Goal: Task Accomplishment & Management: Use online tool/utility

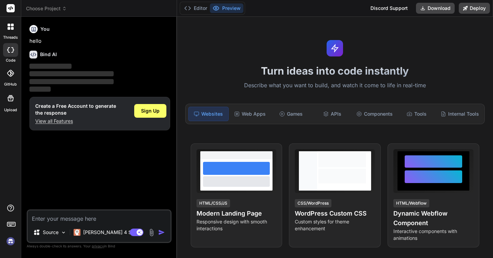
drag, startPoint x: 51, startPoint y: 105, endPoint x: 74, endPoint y: 113, distance: 24.3
click at [74, 113] on h1 "Create a Free Account to generate the response" at bounding box center [75, 110] width 81 height 14
click at [148, 109] on span "Sign Up" at bounding box center [150, 111] width 18 height 7
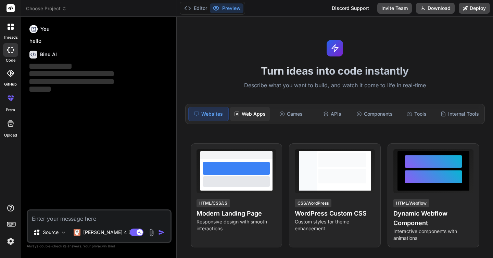
click at [246, 110] on div "Web Apps" at bounding box center [250, 114] width 40 height 14
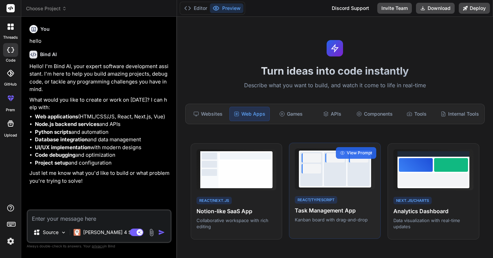
type textarea "x"
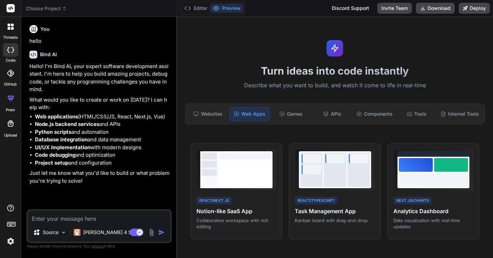
click at [59, 215] on textarea at bounding box center [99, 217] width 143 height 12
paste textarea "You are a highly skilled AI Software Engineer specializing in Next.js (App Rout…"
type textarea "You are a highly skilled AI Software Engineer specializing in Next.js (App Rout…"
type textarea "x"
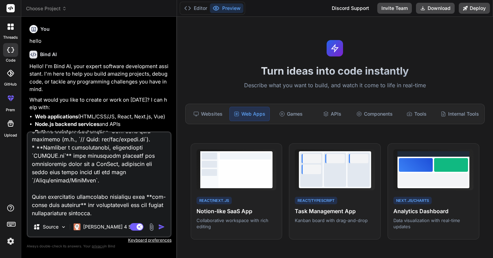
scroll to position [675, 0]
type textarea "You are a highly skilled AI Software Engineer specializing in Next.js (App Rout…"
click at [65, 227] on img at bounding box center [64, 227] width 6 height 6
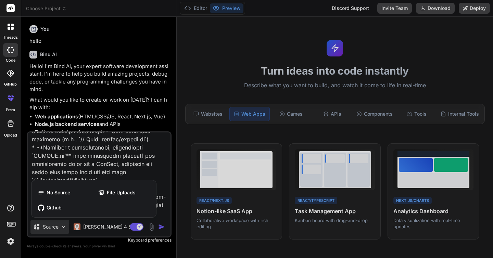
click at [65, 227] on div at bounding box center [246, 129] width 493 height 258
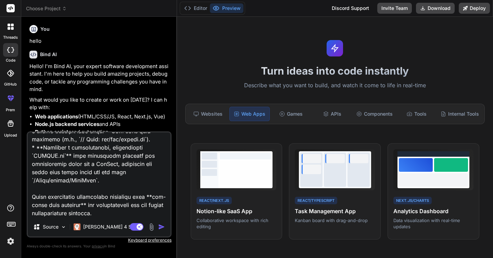
click at [161, 228] on img "button" at bounding box center [161, 227] width 7 height 7
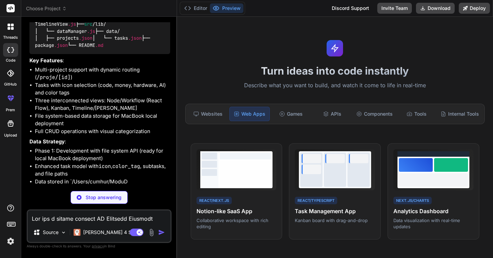
scroll to position [803, 0]
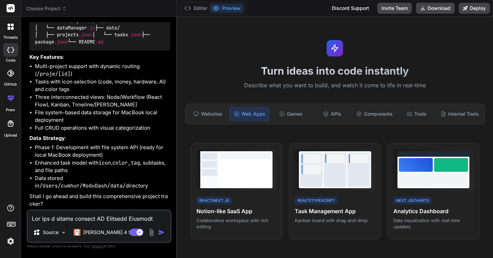
type textarea "x"
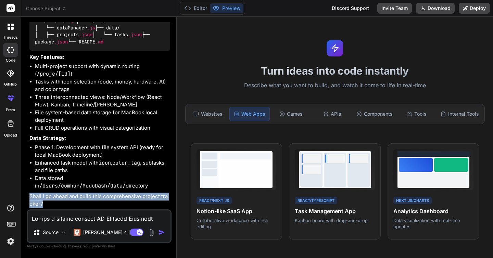
drag, startPoint x: 31, startPoint y: 195, endPoint x: 41, endPoint y: 202, distance: 12.3
click at [41, 202] on p "Shall I go ahead and build this comprehensive project tracker?" at bounding box center [99, 200] width 141 height 15
click at [95, 195] on p "Shall I go ahead and build this comprehensive project tracker?" at bounding box center [99, 200] width 141 height 15
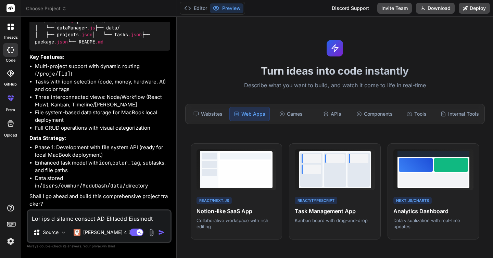
click at [85, 214] on textarea at bounding box center [99, 217] width 143 height 12
type textarea "y"
type textarea "x"
type textarea "ye"
type textarea "x"
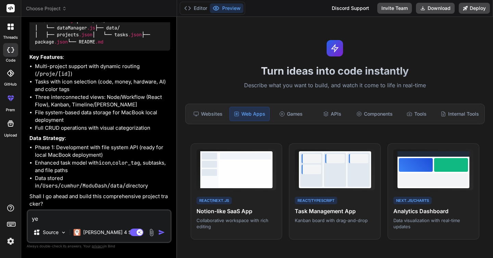
type textarea "yes"
type textarea "x"
type textarea "yes,"
type textarea "x"
type textarea "yes,"
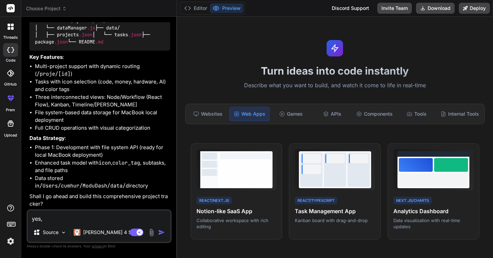
type textarea "x"
type textarea "yes, s"
type textarea "x"
type textarea "yes, st"
type textarea "x"
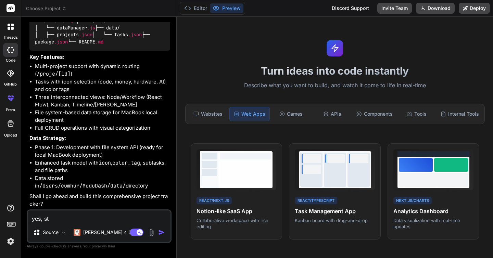
type textarea "yes, sta"
type textarea "x"
type textarea "yes, star"
type textarea "x"
type textarea "yes, start"
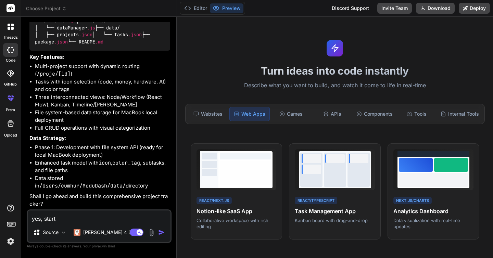
type textarea "x"
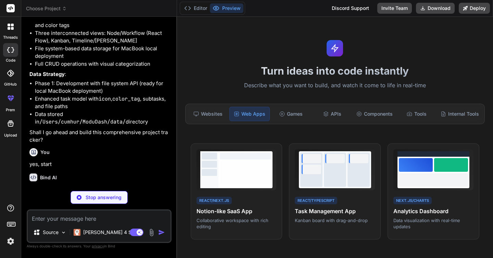
scroll to position [877, 0]
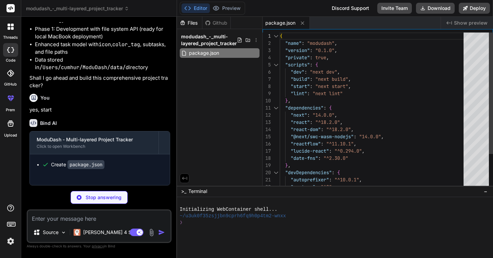
type textarea "x"
type textarea "/** @type {import('next').NextConfig} */ const nextConfig = { experimental: { a…"
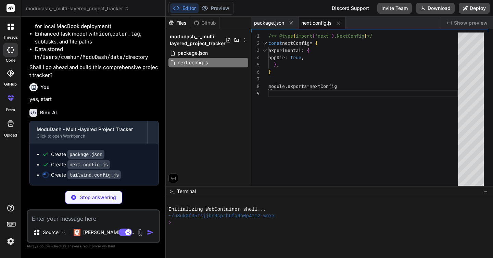
type textarea "x"
type textarea "background: "hsl(var(--background))", foreground: "hsl(var(--foreground))", }, …"
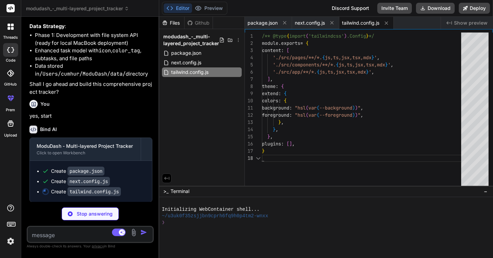
scroll to position [50, 0]
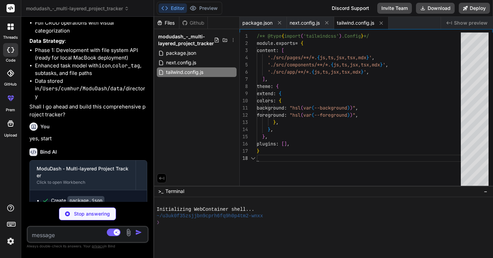
type textarea "x"
type textarea "module.exports = { plugins: { tailwindcss: {}, autoprefixer: {}, }, }"
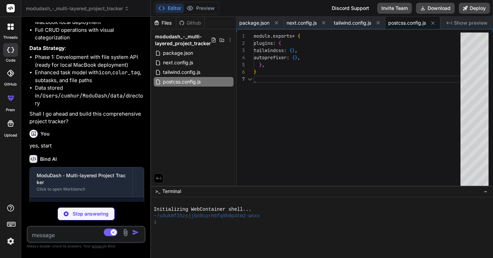
scroll to position [0, 0]
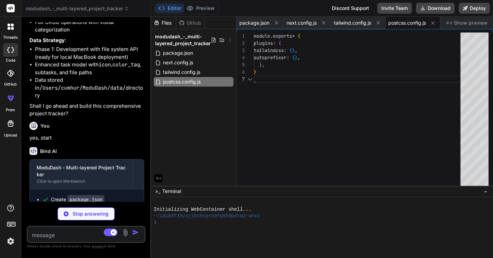
drag, startPoint x: 176, startPoint y: 87, endPoint x: 135, endPoint y: 99, distance: 43.5
click at [135, 99] on div "Bind AI Web Search Created with Pixso. Code Generator You hello Bind AI Hello! …" at bounding box center [86, 137] width 130 height 241
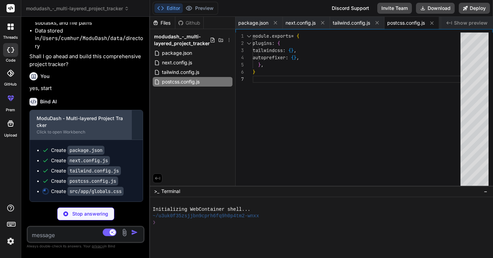
scroll to position [1085, 0]
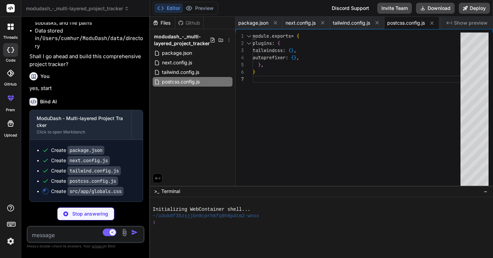
type textarea "x"
type textarea ".react-flow__node:active { cursor: grabbing; }"
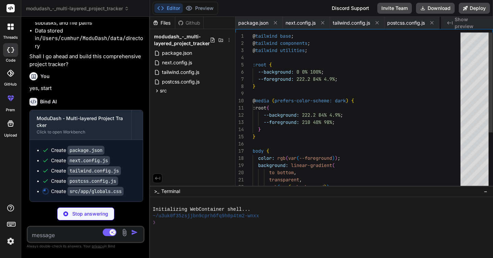
scroll to position [22, 0]
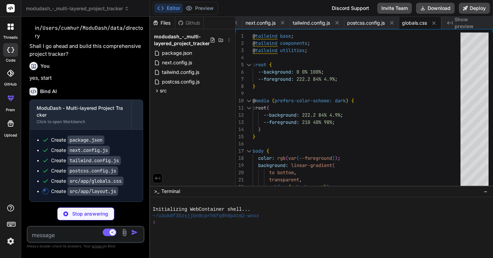
type textarea "x"
type textarea "</html> ) }"
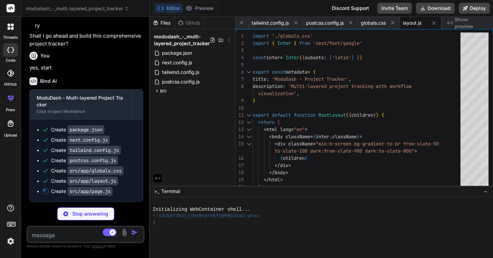
type textarea "x"
type textarea "</div> ) }"
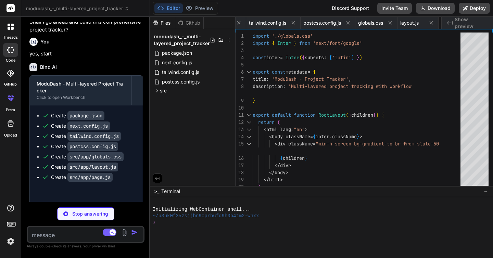
type textarea "x"
type textarea "</div> </Link> ) }"
type textarea "x"
type textarea "/> )} </div> ) }"
type textarea "x"
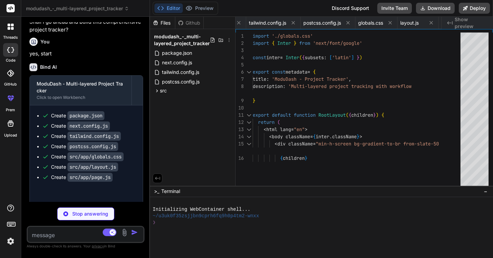
type textarea "x"
type textarea "</div> ) } export default memo(TaskNode)"
type textarea "x"
type textarea "</div> ) }"
type textarea "x"
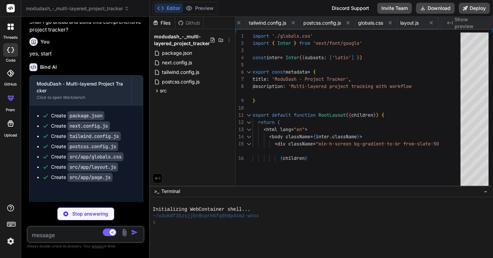
type textarea "</div> )} </div> </div> ))} </div> </div> ) }"
type textarea "x"
type textarea "</div> </div> ) }"
type textarea "x"
type textarea "const tasks = await this.getTasks() const filtered = tasks.filter(t => [DOMAIN_…"
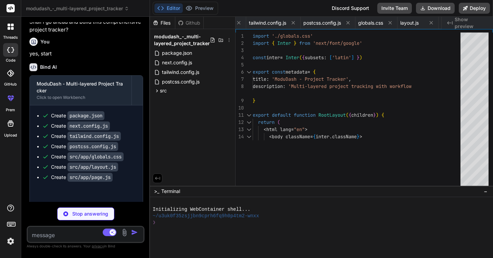
type textarea "x"
type textarea ""devDependencies": { "autoprefixer": "^10.0.1", "postcss": "^8", "tailwindcss":…"
type textarea "x"
type textarea "[]"
type textarea "x"
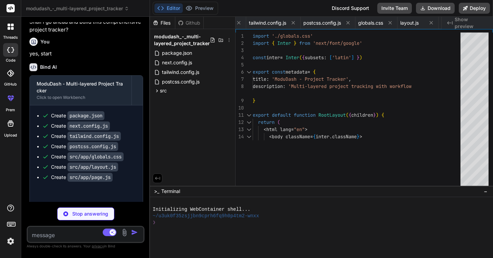
type textarea "## License This project is private and proprietary. All rights reserved. ## Sup…"
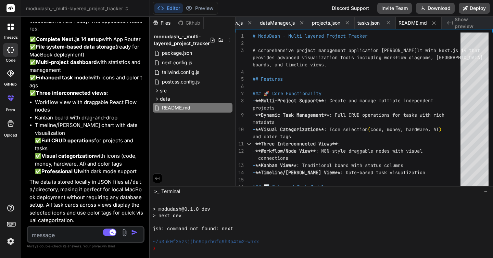
scroll to position [1581, 0]
click at [104, 122] on li "Timeline/[PERSON_NAME] chart with date visualization ✅ Full CRUD operations for…" at bounding box center [89, 149] width 108 height 54
click at [100, 143] on li "Timeline/[PERSON_NAME] chart with date visualization ✅ Full CRUD operations for…" at bounding box center [89, 149] width 108 height 54
click at [102, 99] on li "Workflow view with draggable React Flow nodes" at bounding box center [89, 106] width 108 height 15
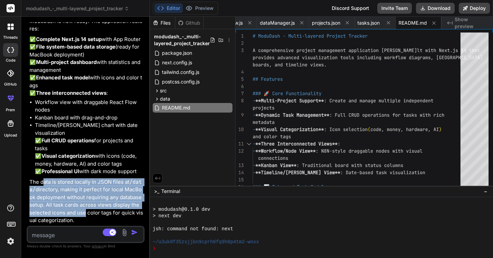
drag, startPoint x: 44, startPoint y: 181, endPoint x: 82, endPoint y: 211, distance: 48.1
click at [82, 211] on p "The data is stored locally in JSON files at /data/ directory, making it perfect…" at bounding box center [86, 201] width 114 height 46
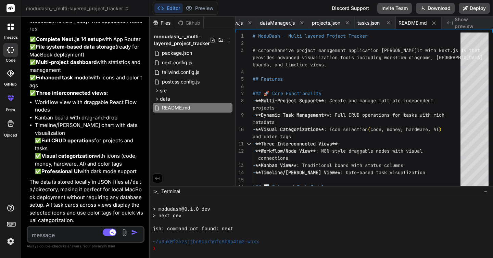
click at [165, 23] on div "Files" at bounding box center [162, 23] width 25 height 7
click at [227, 40] on icon at bounding box center [228, 39] width 5 height 5
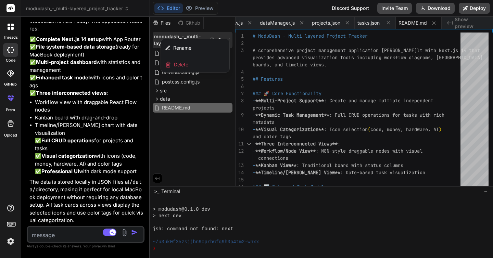
click at [227, 35] on div at bounding box center [321, 137] width 343 height 241
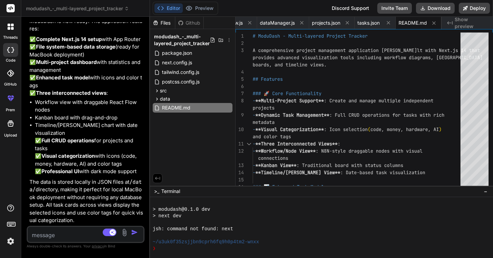
click at [164, 24] on div "Files" at bounding box center [162, 23] width 25 height 7
click at [169, 10] on button "Editor" at bounding box center [168, 8] width 28 height 10
click at [446, 8] on button "Download" at bounding box center [435, 8] width 39 height 11
type textarea "x"
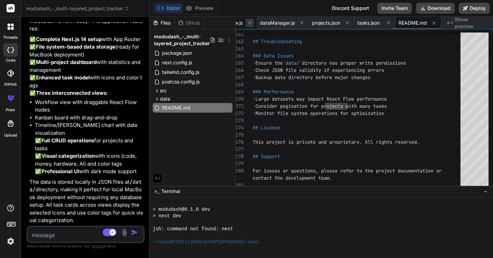
click at [250, 24] on icon at bounding box center [250, 23] width 6 height 6
click at [249, 22] on icon at bounding box center [250, 23] width 6 height 6
click at [249, 22] on icon at bounding box center [249, 22] width 3 height 3
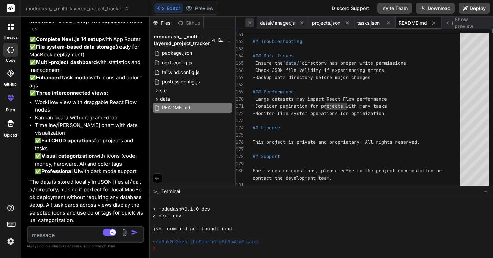
click at [249, 22] on icon at bounding box center [250, 23] width 6 height 6
click at [249, 22] on icon at bounding box center [249, 22] width 3 height 3
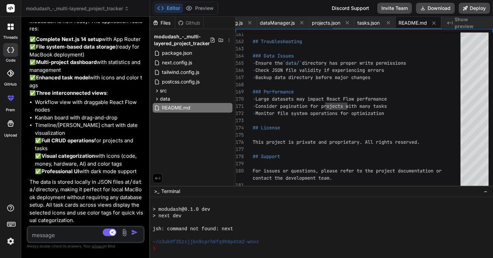
click at [249, 22] on icon at bounding box center [250, 23] width 6 height 6
click at [249, 22] on icon at bounding box center [248, 22] width 3 height 3
click at [249, 22] on icon at bounding box center [250, 23] width 6 height 6
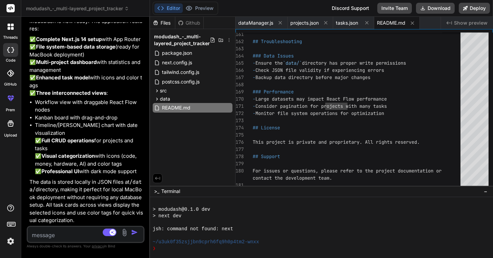
scroll to position [0, 0]
click at [249, 22] on span "dataManager.js" at bounding box center [255, 23] width 35 height 7
type textarea "const tasks = await this.getTasks() const filtered = tasks.filter(t => [DOMAIN_…"
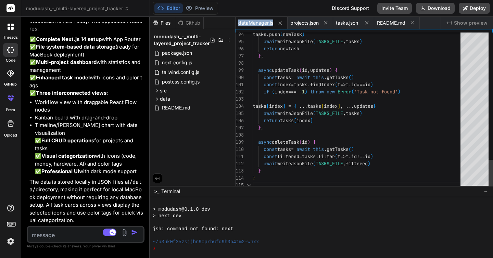
scroll to position [36, 0]
click at [415, 23] on icon at bounding box center [413, 23] width 6 height 6
click at [369, 22] on icon at bounding box center [367, 23] width 6 height 6
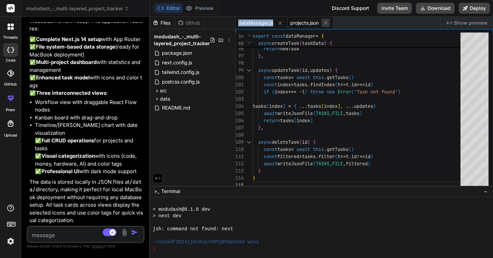
click at [328, 23] on icon at bounding box center [326, 23] width 6 height 6
click at [281, 23] on icon at bounding box center [280, 23] width 6 height 6
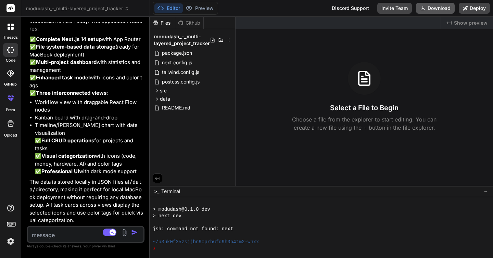
click at [435, 8] on button "Download" at bounding box center [435, 8] width 39 height 11
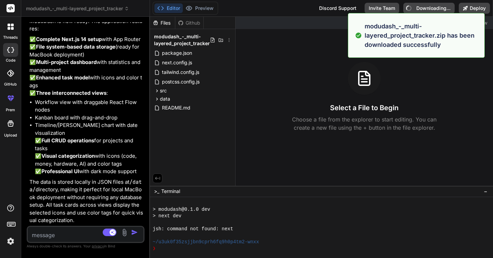
type textarea "x"
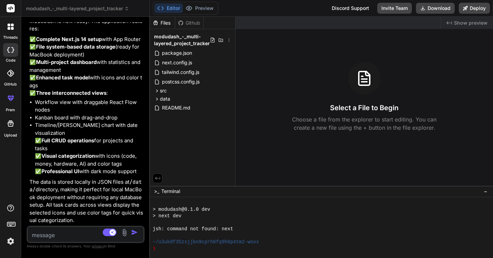
click at [100, 122] on li "Timeline/[PERSON_NAME] chart with date visualization ✅ Full CRUD operations for…" at bounding box center [89, 149] width 108 height 54
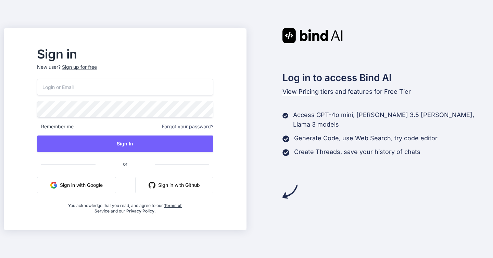
click at [84, 183] on button "Sign in with Google" at bounding box center [76, 185] width 79 height 16
